Goal: Navigation & Orientation: Find specific page/section

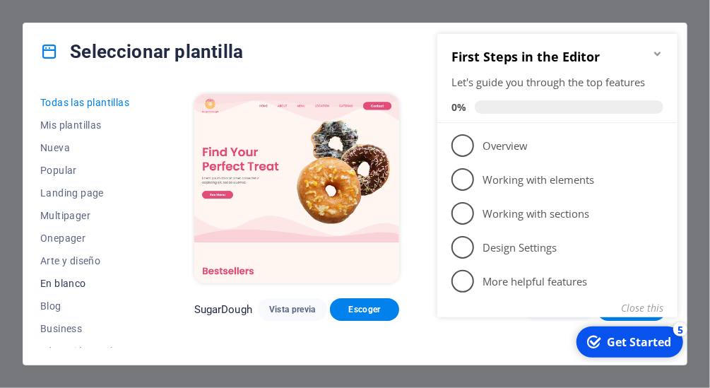
click at [57, 283] on span "En blanco" at bounding box center [86, 283] width 92 height 11
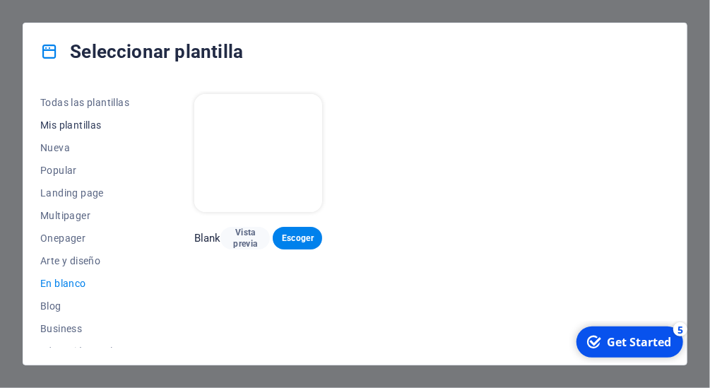
click at [73, 127] on span "Mis plantillas" at bounding box center [86, 124] width 92 height 11
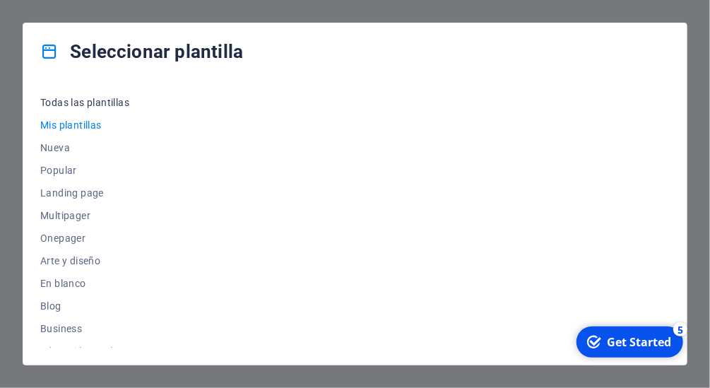
click at [77, 105] on span "Todas las plantillas" at bounding box center [86, 102] width 92 height 11
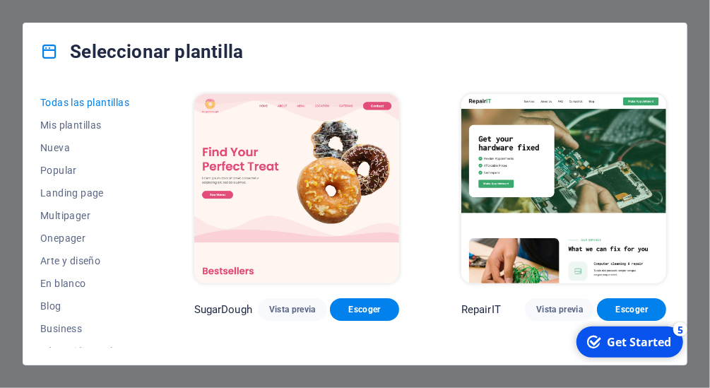
scroll to position [0, 195]
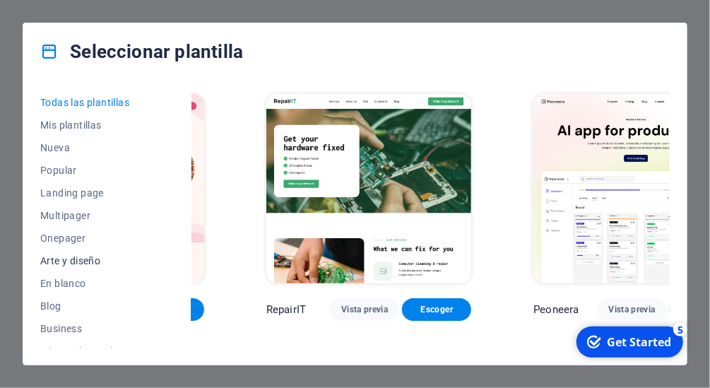
click at [59, 258] on span "Arte y diseño" at bounding box center [86, 260] width 92 height 11
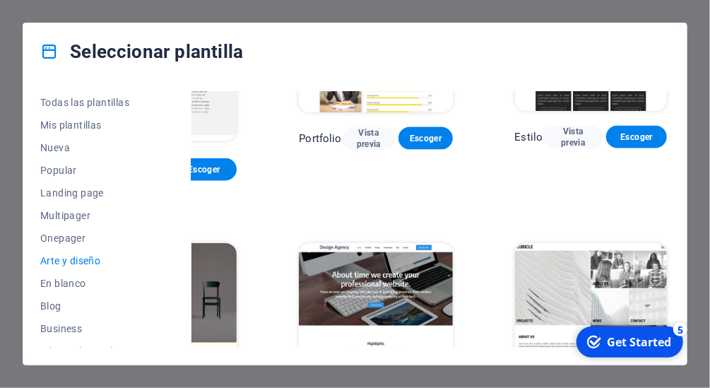
scroll to position [958, 143]
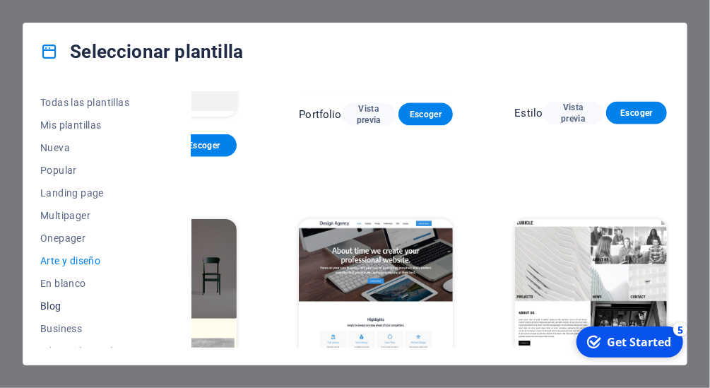
click at [64, 307] on span "Blog" at bounding box center [86, 305] width 92 height 11
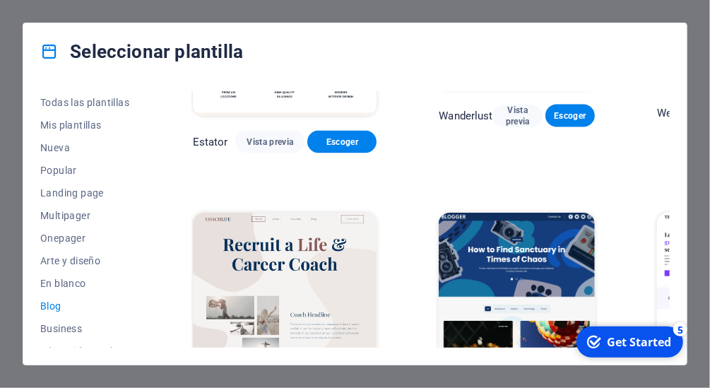
scroll to position [958, 0]
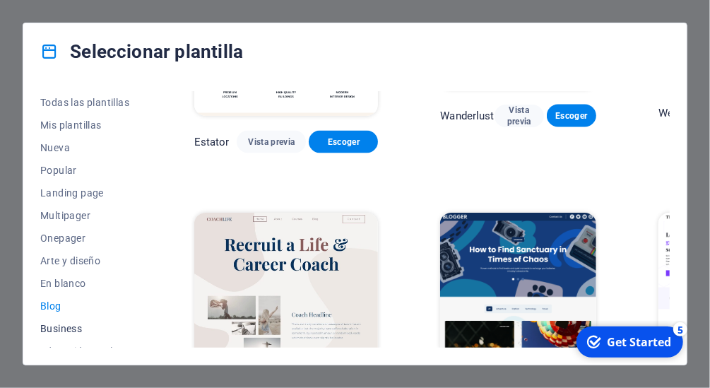
click at [79, 331] on span "Business" at bounding box center [86, 328] width 92 height 11
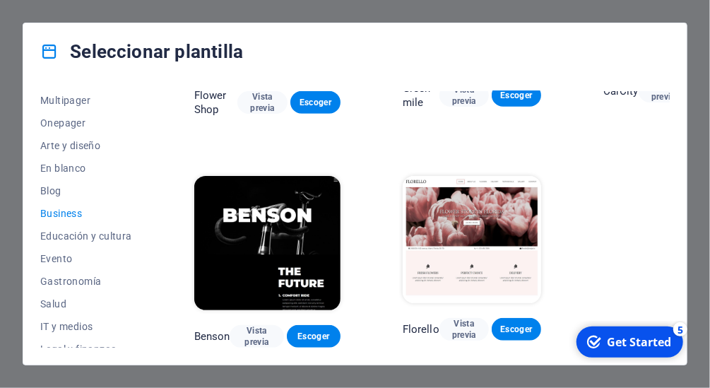
scroll to position [0, 0]
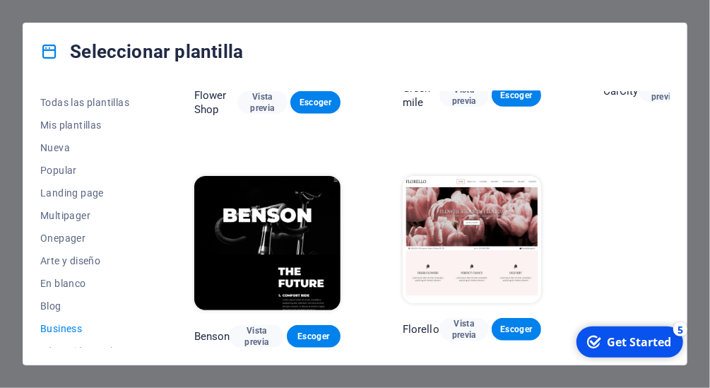
drag, startPoint x: 148, startPoint y: 130, endPoint x: 184, endPoint y: 73, distance: 68.0
click at [149, 91] on div "Todas las plantillas Mis plantillas Nueva Popular Landing page Multipager Onepa…" at bounding box center [94, 219] width 109 height 256
click at [637, 341] on div "Get Started" at bounding box center [638, 341] width 64 height 16
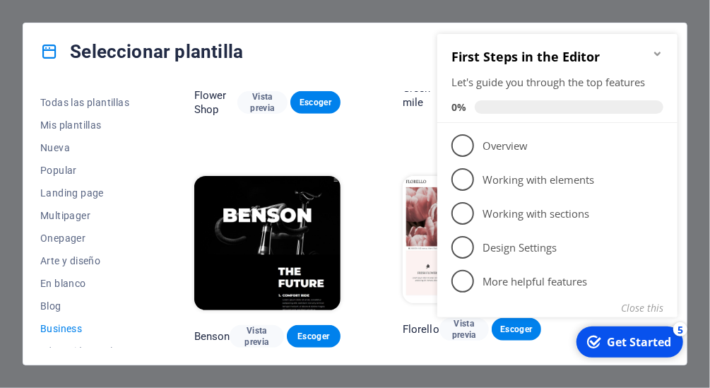
click at [653, 54] on icon "Minimize checklist" at bounding box center [656, 52] width 11 height 11
